Goal: Use online tool/utility: Utilize a website feature to perform a specific function

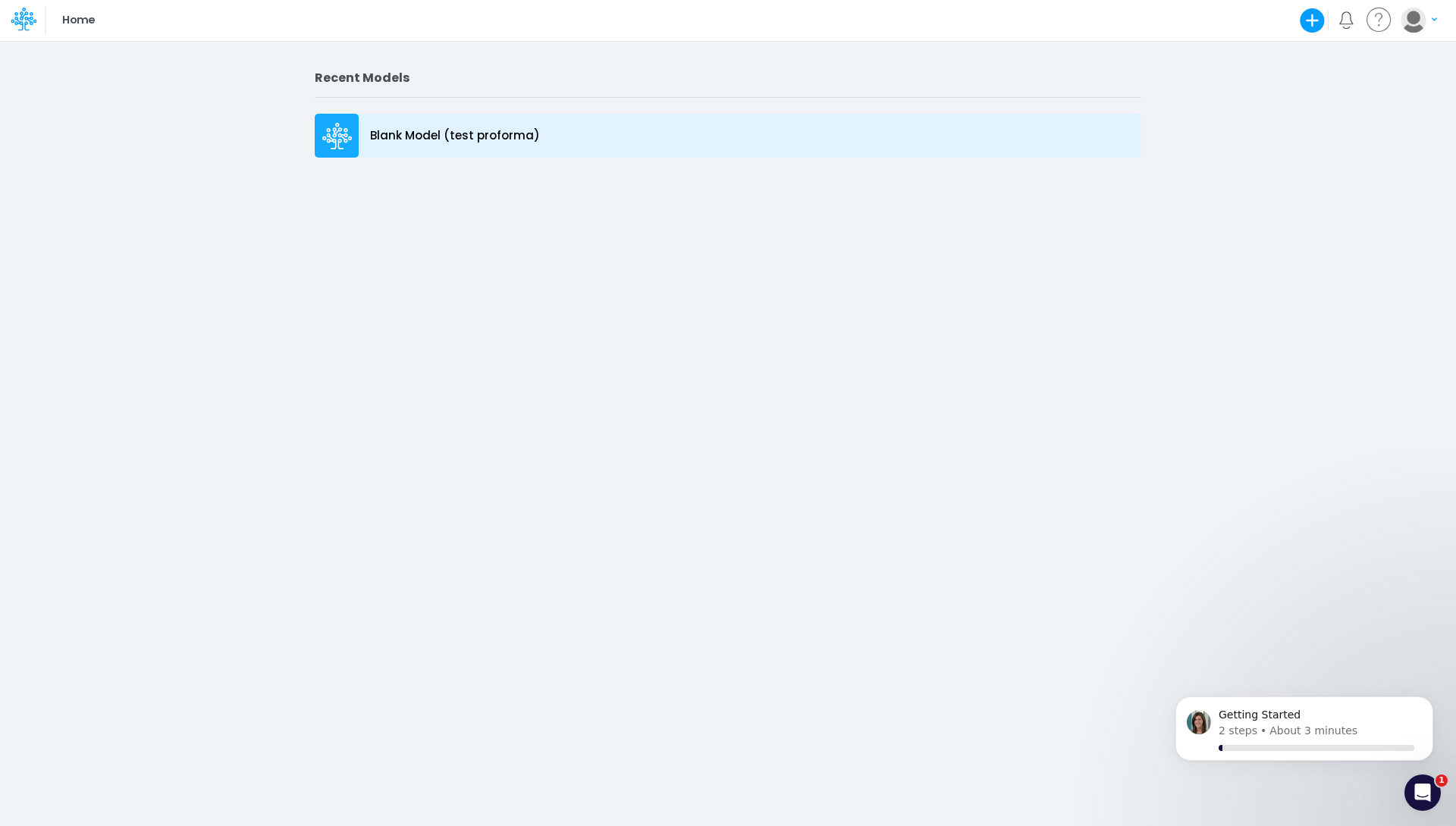
click at [528, 128] on p "Blank Model (test proforma)" at bounding box center [455, 136] width 170 height 17
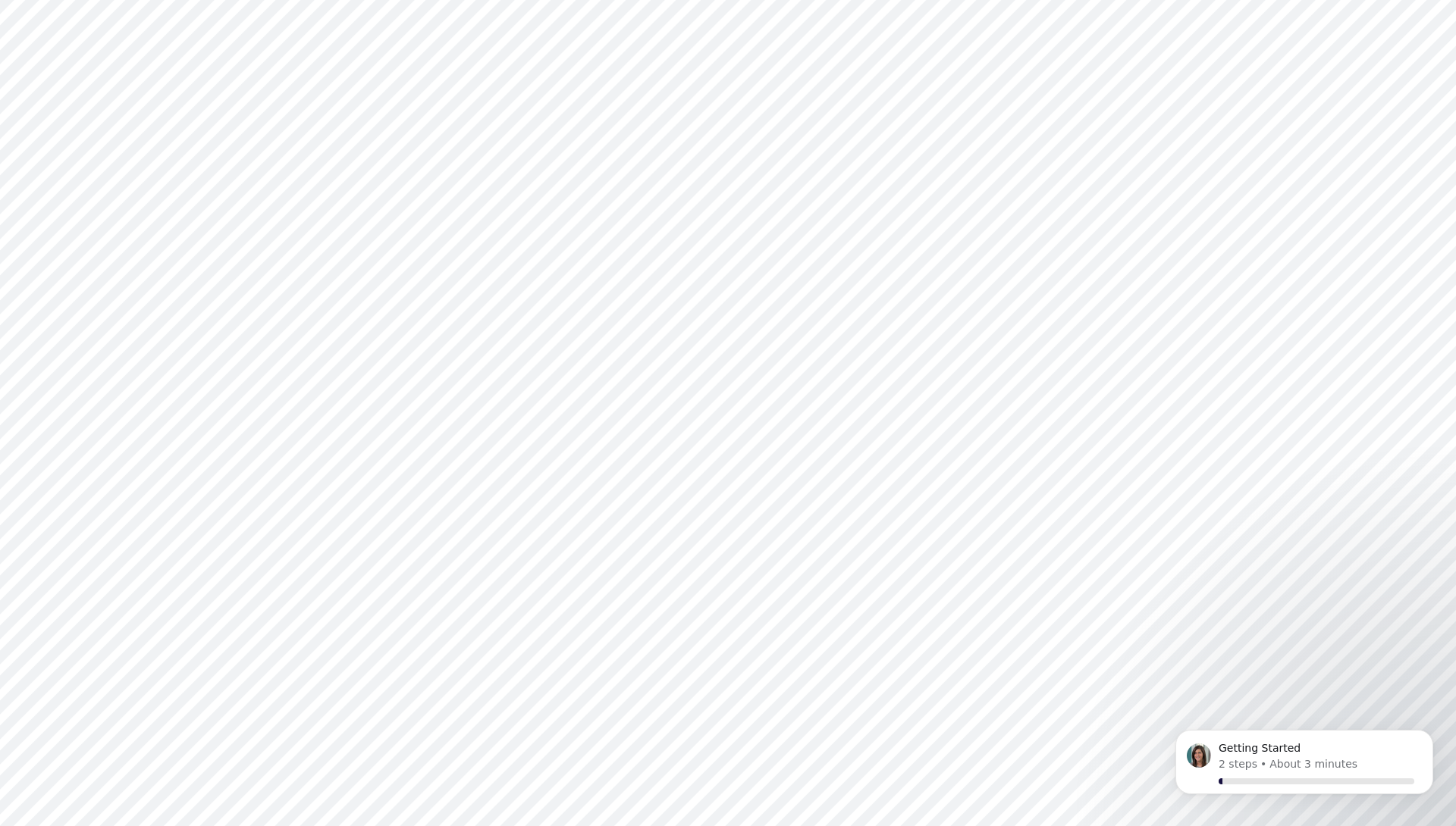
type input "0"
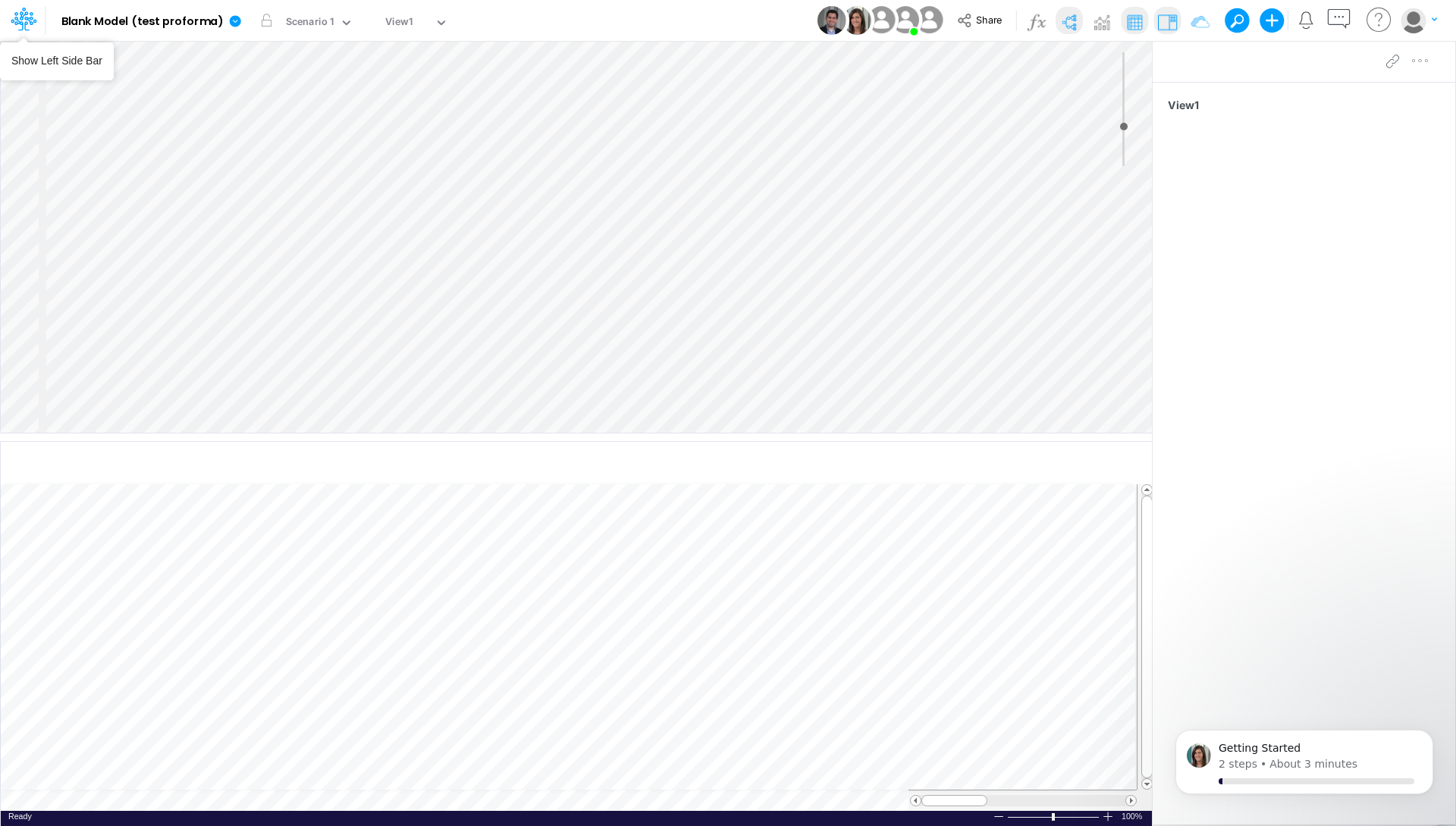
click at [26, 13] on icon at bounding box center [24, 15] width 9 height 9
